Goal: Find contact information: Find contact information

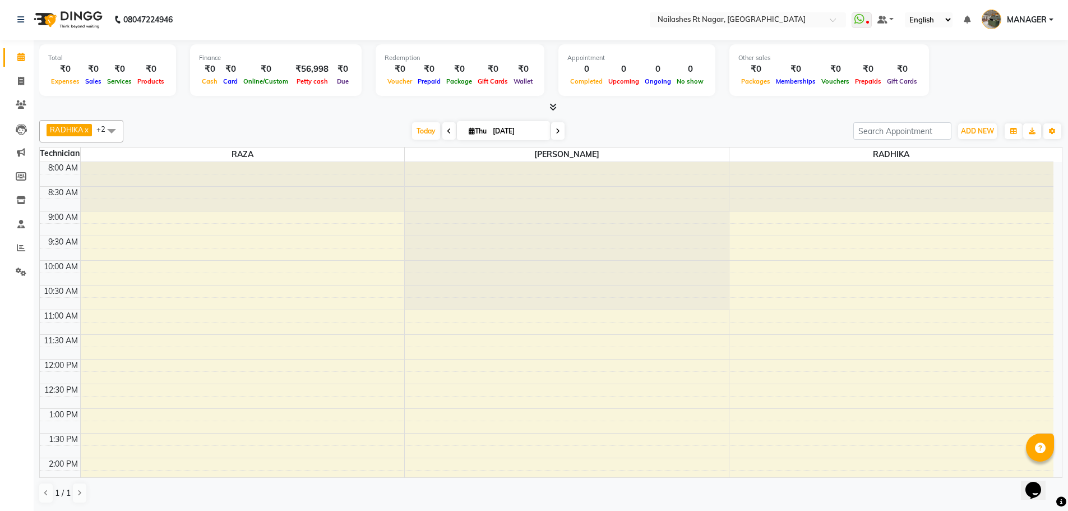
scroll to position [326, 0]
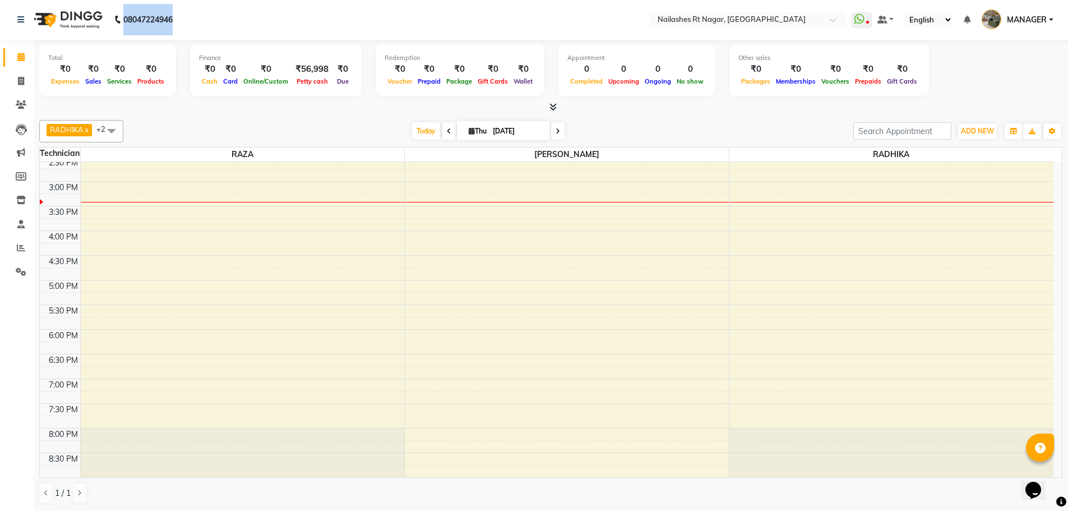
drag, startPoint x: 206, startPoint y: 21, endPoint x: 113, endPoint y: 16, distance: 93.2
click at [113, 16] on nav "08047224946 Select Location × [GEOGRAPHIC_DATA] WhatsApp Status ✕ Status: Disco…" at bounding box center [534, 19] width 1068 height 40
click at [199, 14] on nav "08047224946 Select Location × [GEOGRAPHIC_DATA] WhatsApp Status ✕ Status: Disco…" at bounding box center [534, 19] width 1068 height 40
drag, startPoint x: 183, startPoint y: 19, endPoint x: 116, endPoint y: 19, distance: 67.3
click at [116, 19] on div "[PHONE_NUMBER] Need Help? Call us on [PHONE_NUMBER]" at bounding box center [95, 19] width 172 height 31
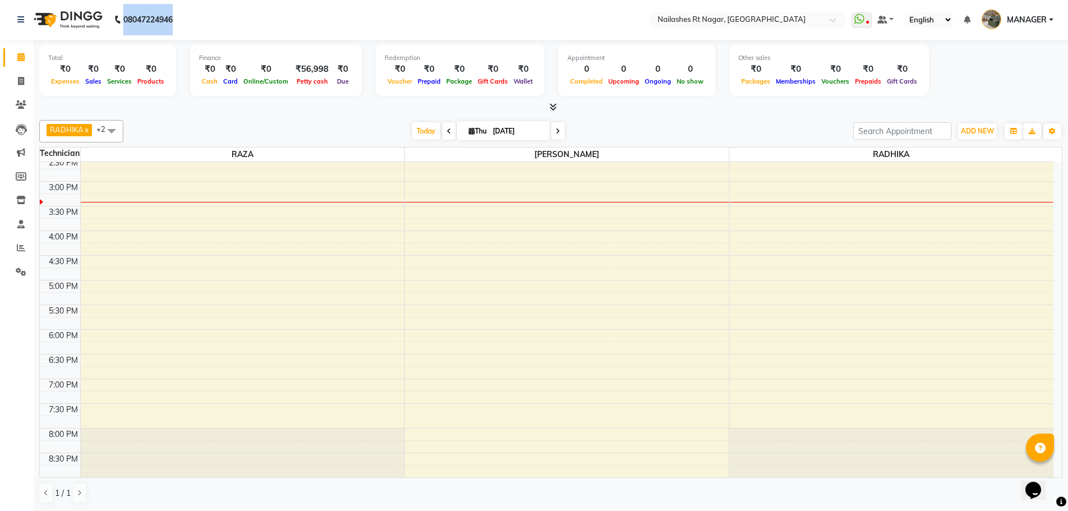
click at [187, 13] on nav "08047224946 Select Location × [GEOGRAPHIC_DATA] WhatsApp Status ✕ Status: Disco…" at bounding box center [534, 19] width 1068 height 40
click at [256, 1] on nav "08047224946 Select Location × [GEOGRAPHIC_DATA] WhatsApp Status ✕ Status: Disco…" at bounding box center [534, 19] width 1068 height 40
click at [283, 4] on nav "08047224946 Select Location × [GEOGRAPHIC_DATA] WhatsApp Status ✕ Status: Disco…" at bounding box center [534, 19] width 1068 height 40
click at [243, 11] on nav "08047224946 Select Location × [GEOGRAPHIC_DATA] WhatsApp Status ✕ Status: Disco…" at bounding box center [534, 19] width 1068 height 40
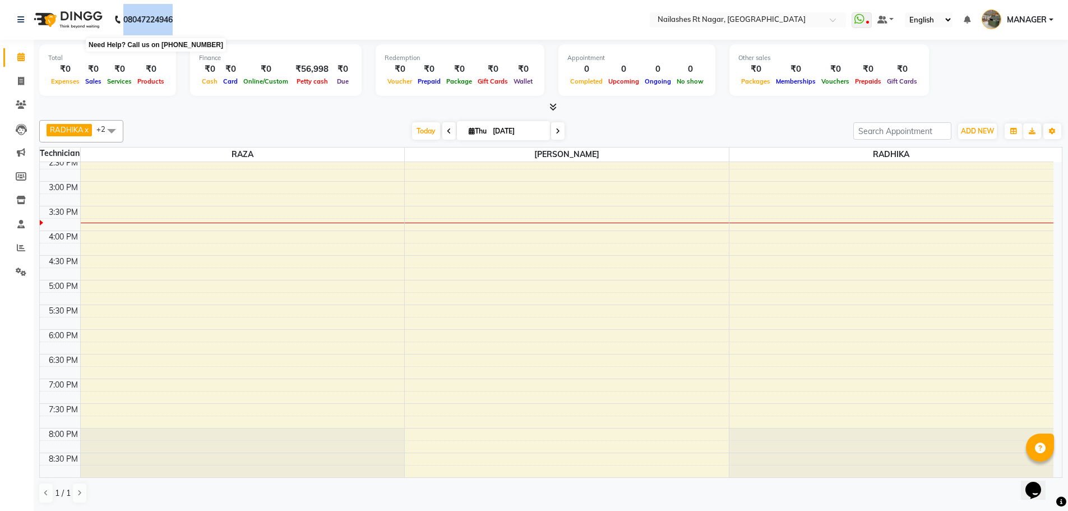
drag, startPoint x: 216, startPoint y: 12, endPoint x: 117, endPoint y: 19, distance: 99.4
click at [117, 19] on nav "[PHONE_NUMBER] Need Help? Call us on 08047224946 Select Location × [GEOGRAPHIC_…" at bounding box center [534, 19] width 1068 height 40
click at [245, 16] on nav "08047224946 Select Location × [GEOGRAPHIC_DATA] WhatsApp Status ✕ Status: Disco…" at bounding box center [534, 19] width 1068 height 40
